Goal: Information Seeking & Learning: Learn about a topic

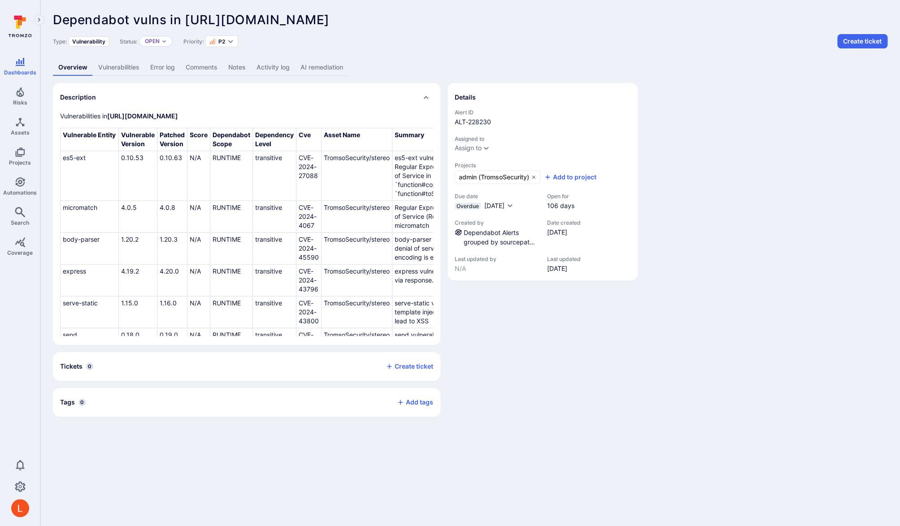
click at [331, 69] on link "AI remediation" at bounding box center [321, 67] width 53 height 17
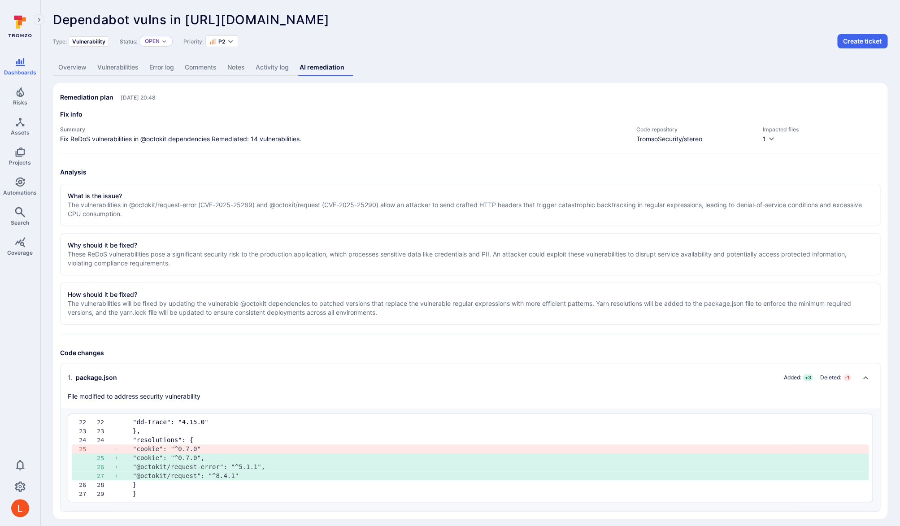
click at [866, 377] on icon "Collapse" at bounding box center [866, 377] width 5 height 3
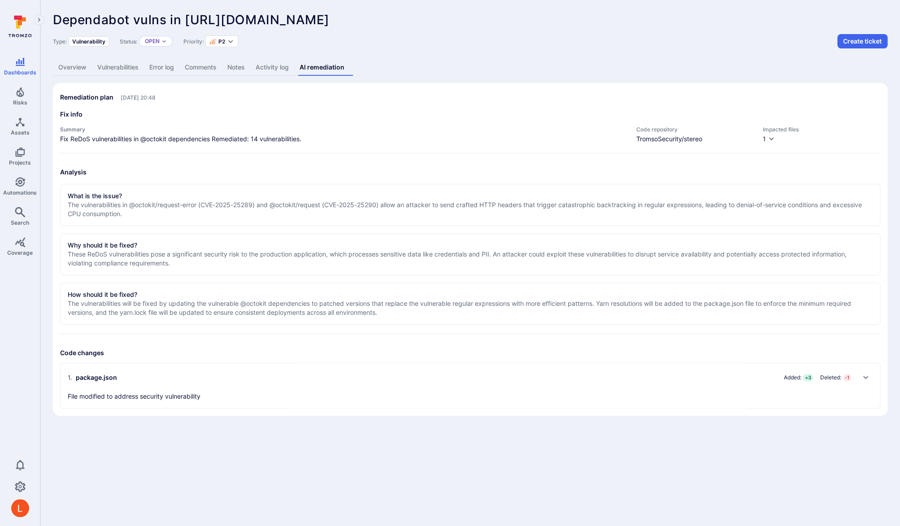
click at [866, 377] on icon "Expand" at bounding box center [865, 377] width 7 height 7
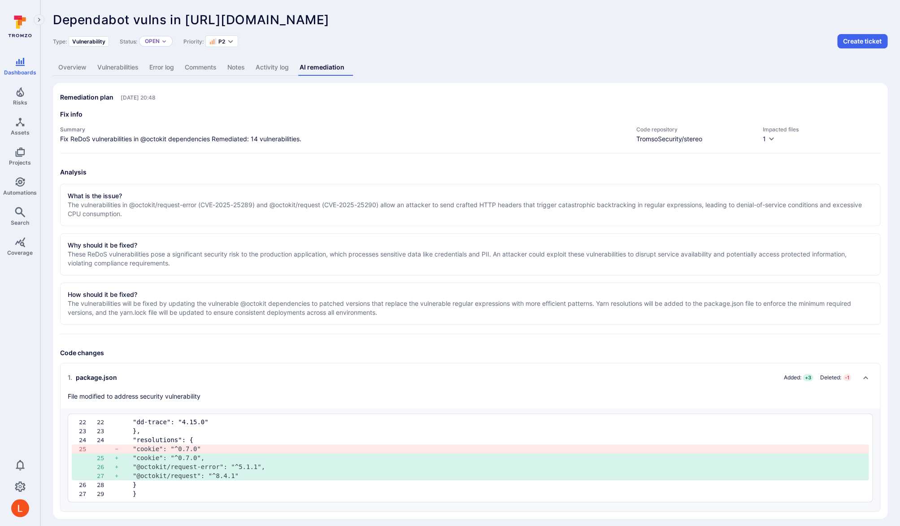
click at [535, 308] on p "The vulnerabilities will be fixed by updating the vulnerable @octokit dependenc…" at bounding box center [470, 308] width 805 height 18
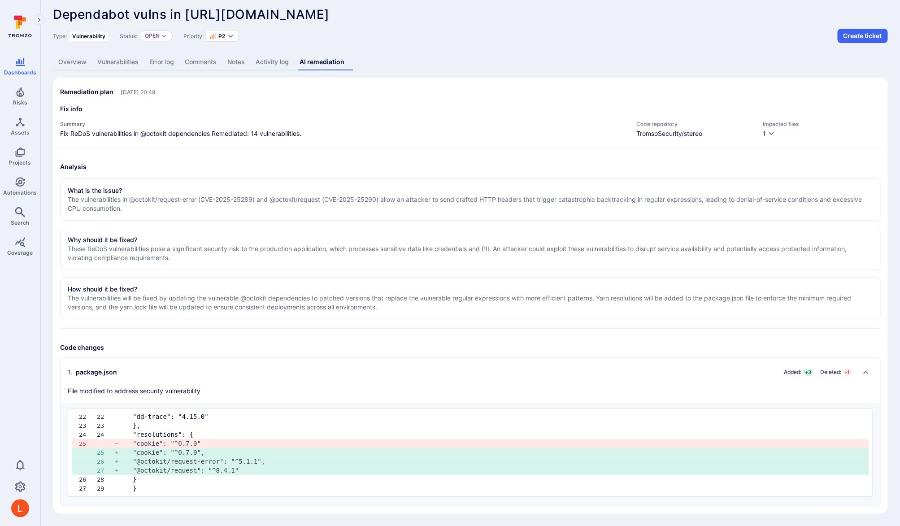
click at [136, 59] on link "Vulnerabilities" at bounding box center [118, 62] width 52 height 17
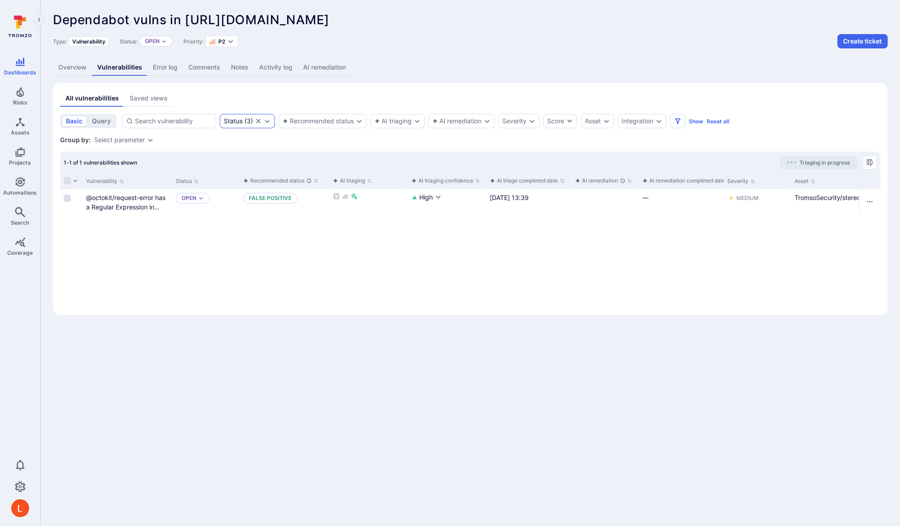
click at [258, 122] on icon "Clear selection" at bounding box center [258, 121] width 4 height 4
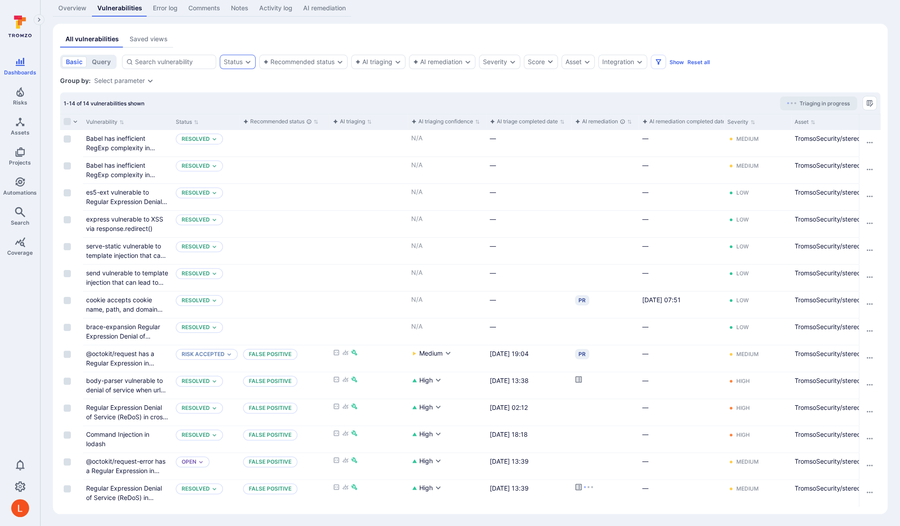
scroll to position [60, 0]
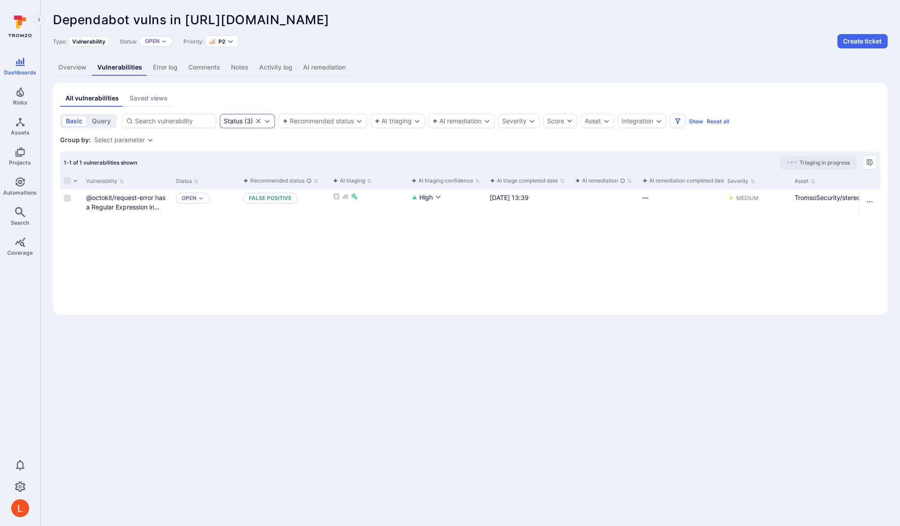
click at [324, 68] on link "AI remediation" at bounding box center [324, 67] width 53 height 17
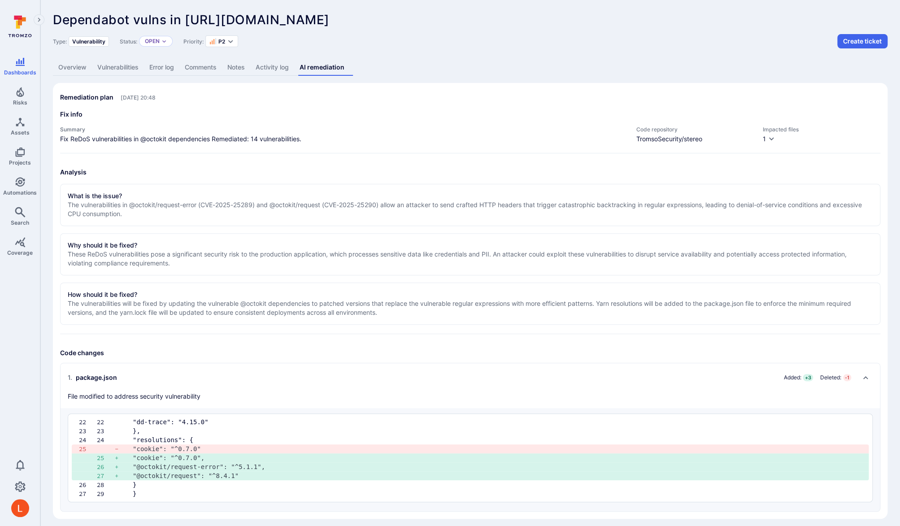
click at [127, 61] on link "Vulnerabilities" at bounding box center [118, 67] width 52 height 17
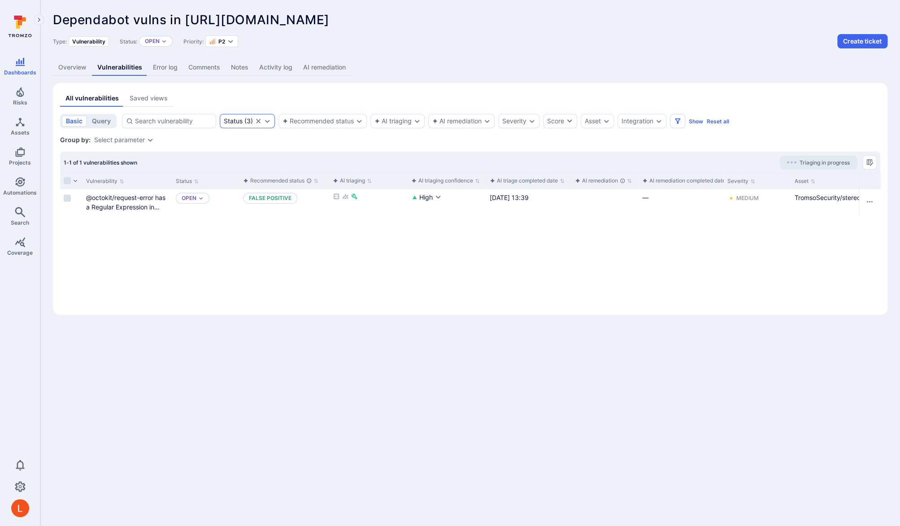
click at [257, 120] on icon "Clear selection" at bounding box center [258, 121] width 4 height 4
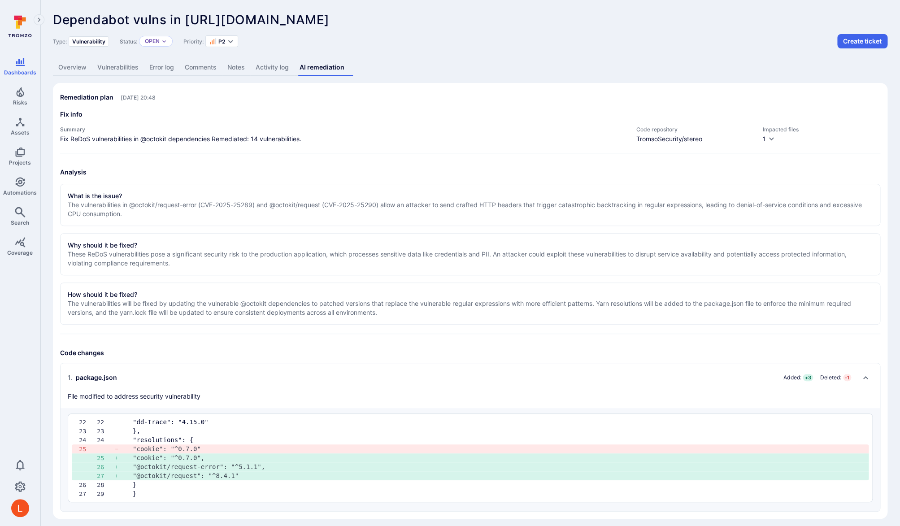
click at [441, 289] on section "How should it be fixed? The vulnerabilities will be fixed by updating the vulne…" at bounding box center [470, 304] width 821 height 42
click at [768, 134] on div "Impacted files 1" at bounding box center [822, 135] width 118 height 18
click at [768, 141] on icon "button" at bounding box center [771, 138] width 7 height 7
click at [768, 141] on div at bounding box center [450, 263] width 900 height 526
click at [710, 220] on section "What is the issue? The vulnerabilities in @octokit/request-error (CVE-2025-2528…" at bounding box center [470, 205] width 821 height 42
